Goal: Transaction & Acquisition: Purchase product/service

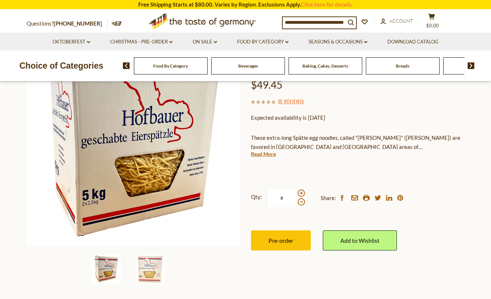
scroll to position [73, 0]
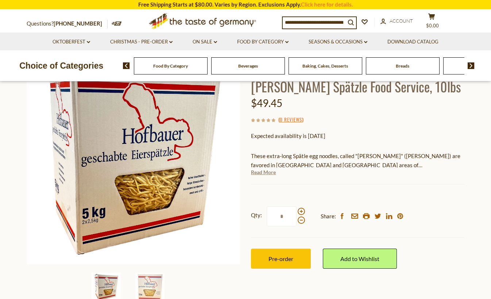
click at [263, 169] on link "Read More" at bounding box center [263, 172] width 25 height 7
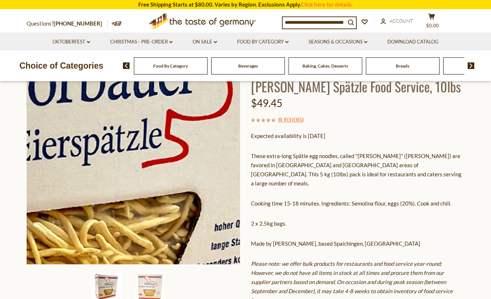
scroll to position [0, 0]
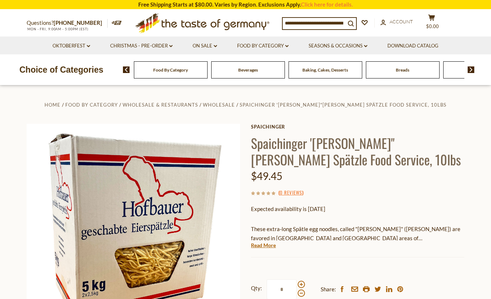
click at [249, 71] on span "Beverages" at bounding box center [248, 69] width 20 height 5
